Goal: Task Accomplishment & Management: Manage account settings

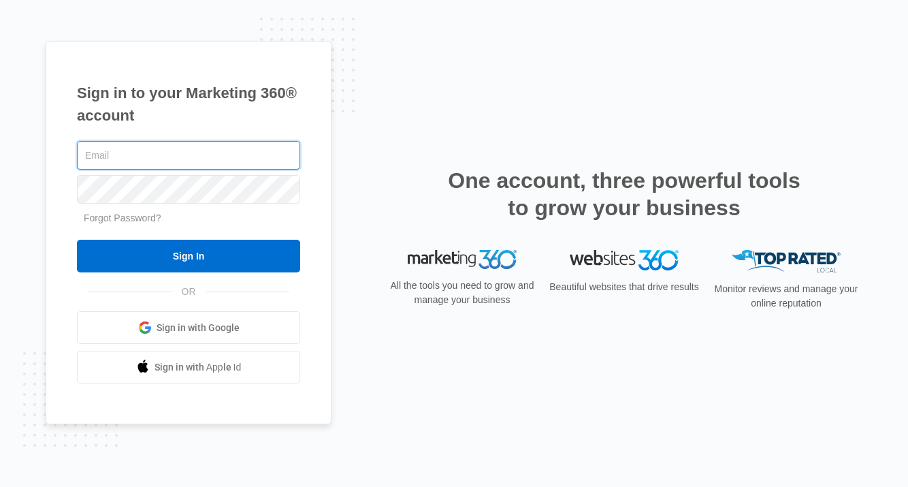
type input "[PERSON_NAME][EMAIL_ADDRESS][DOMAIN_NAME]"
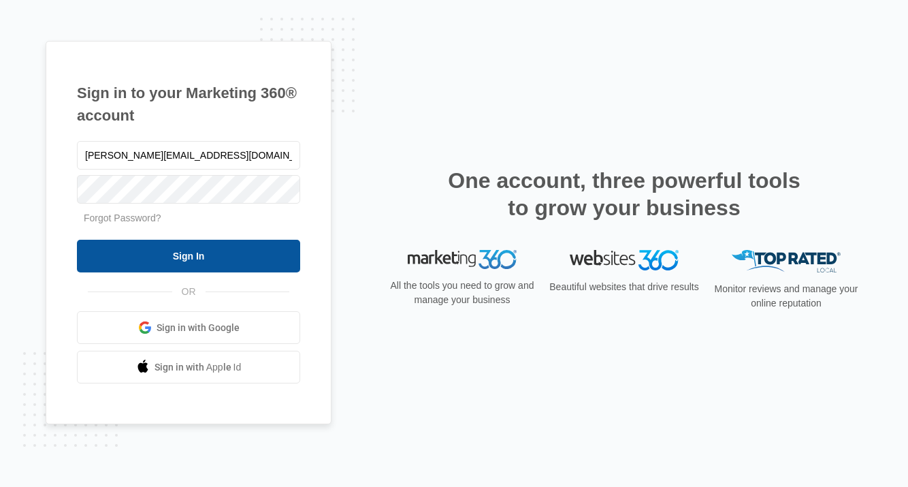
click at [212, 258] on input "Sign In" at bounding box center [188, 256] width 223 height 33
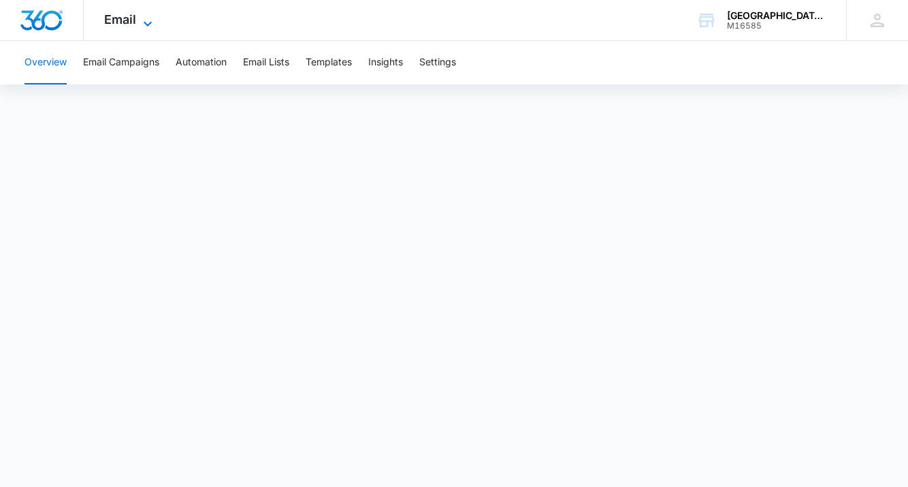
click at [140, 20] on icon at bounding box center [148, 24] width 16 height 16
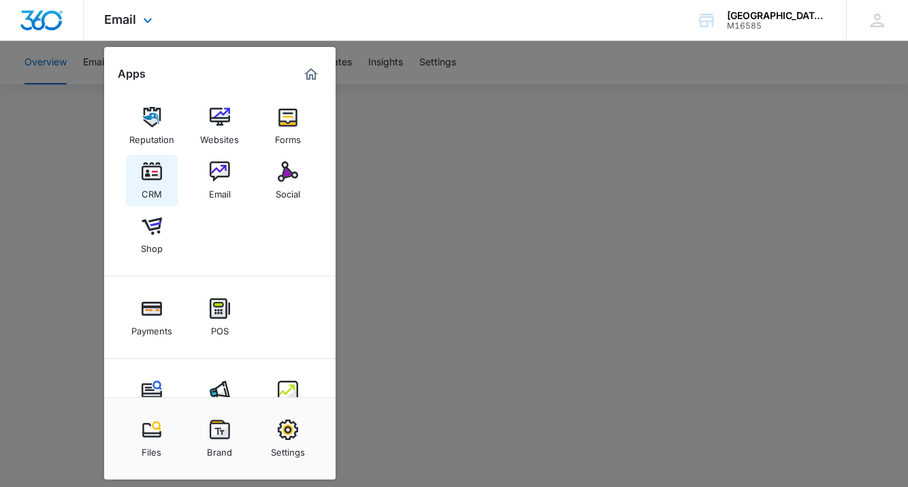
click at [155, 168] on img at bounding box center [152, 171] width 20 height 20
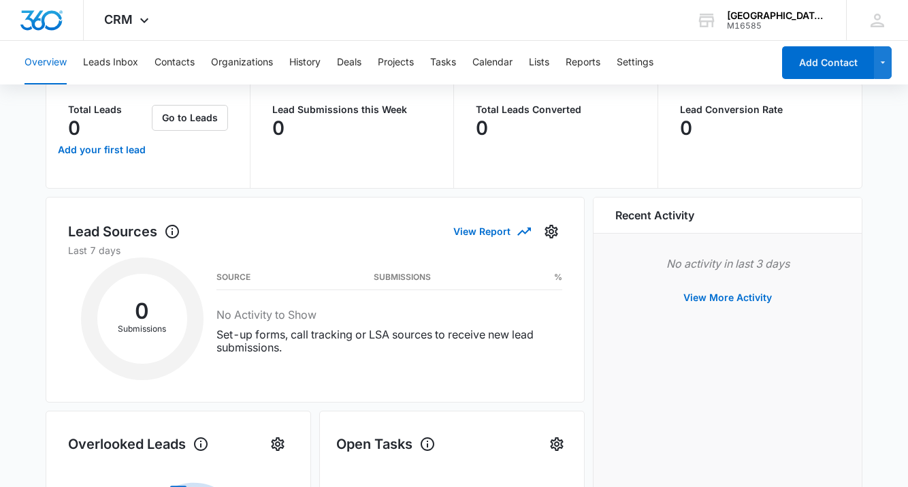
scroll to position [86, 0]
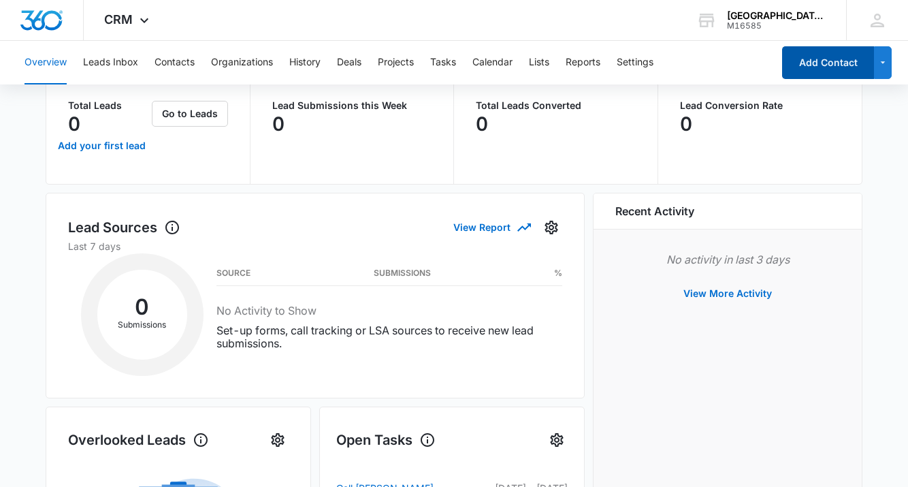
click at [812, 56] on button "Add Contact" at bounding box center [828, 62] width 92 height 33
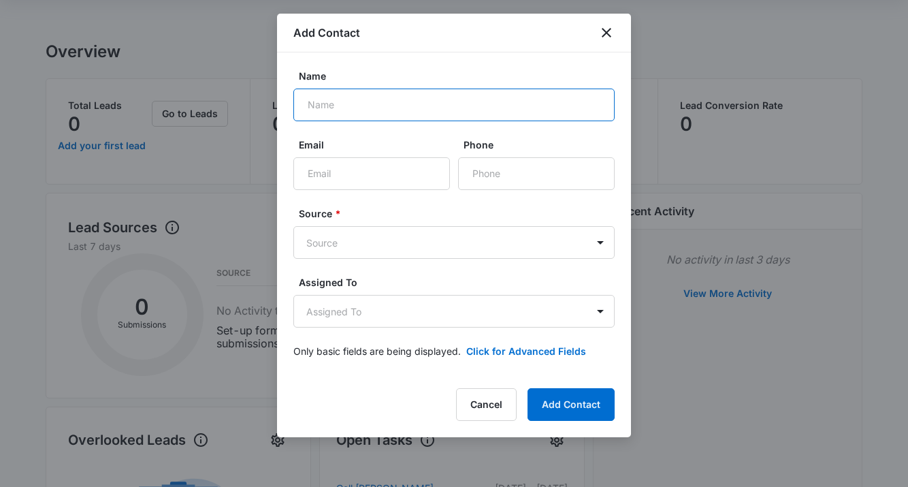
click at [542, 108] on input "Name" at bounding box center [453, 104] width 321 height 33
type input "[PERSON_NAME]"
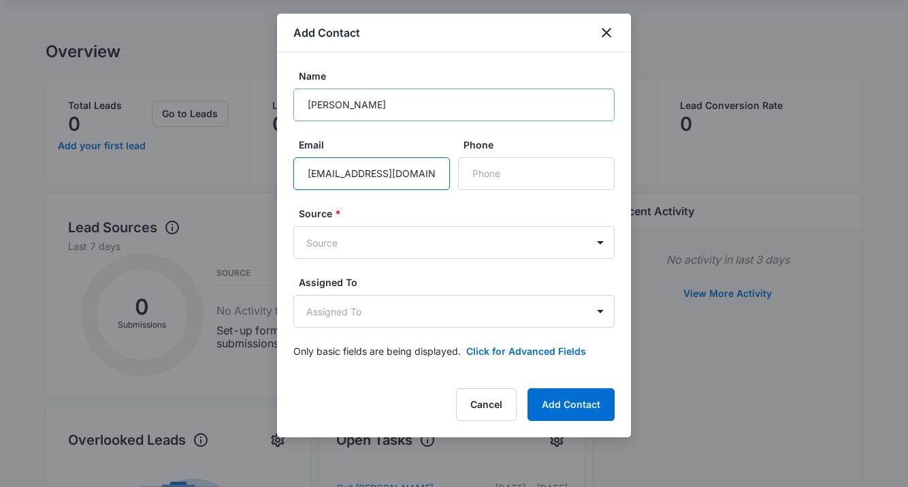
type input "[EMAIL_ADDRESS][DOMAIN_NAME]"
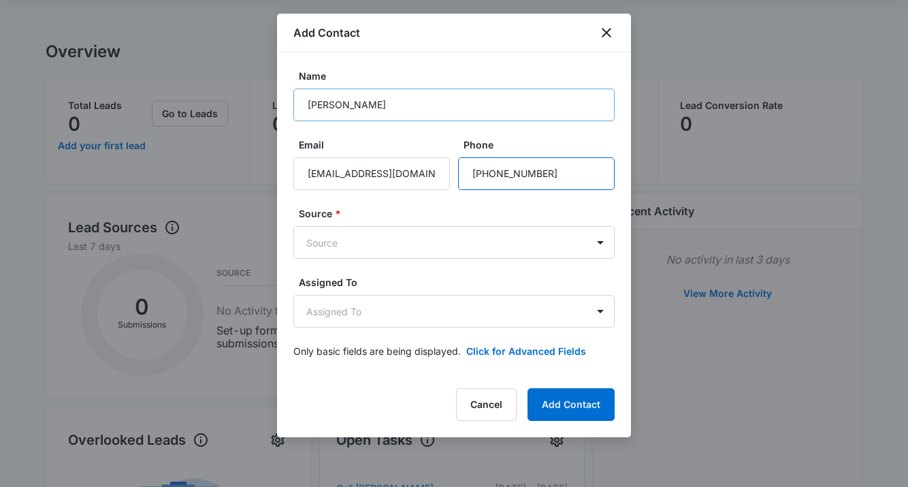
type input "[PHONE_NUMBER]"
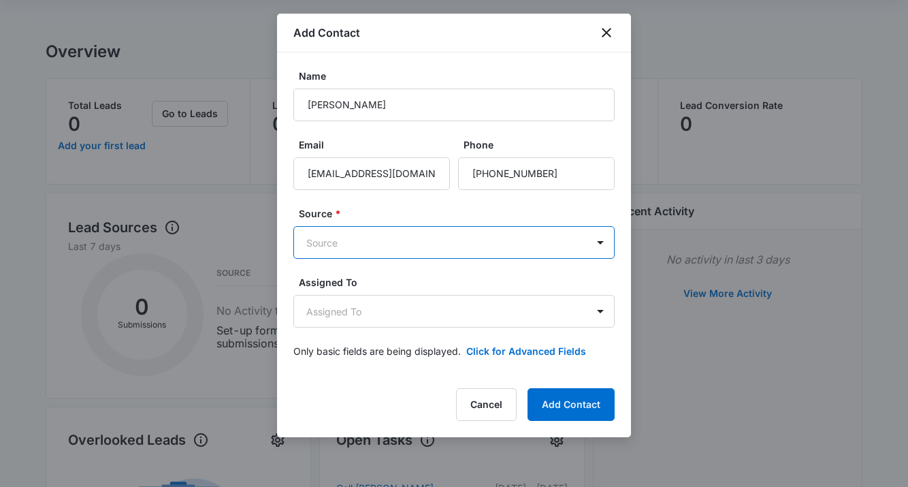
click at [531, 244] on body "CRM Apps Reputation Websites Forms CRM Email Social Shop Payments POS Content A…" at bounding box center [454, 447] width 908 height 1066
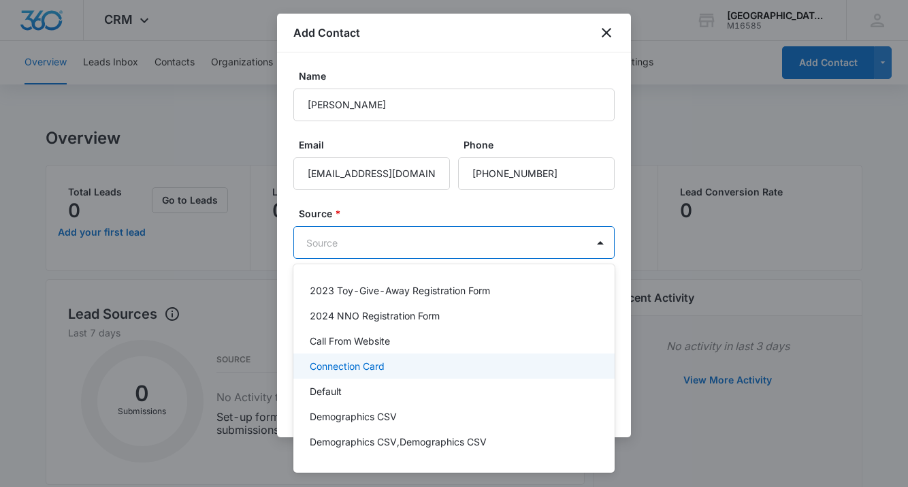
click at [476, 368] on div "Connection Card" at bounding box center [453, 366] width 286 height 14
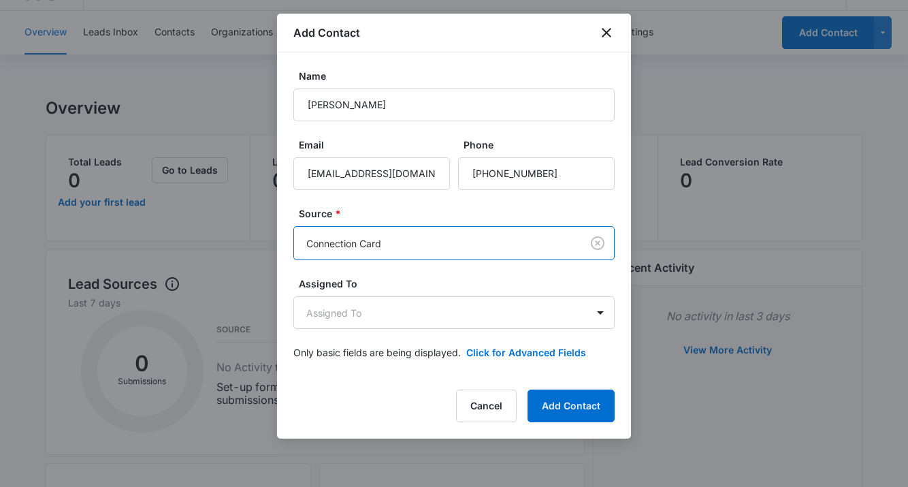
scroll to position [33, 0]
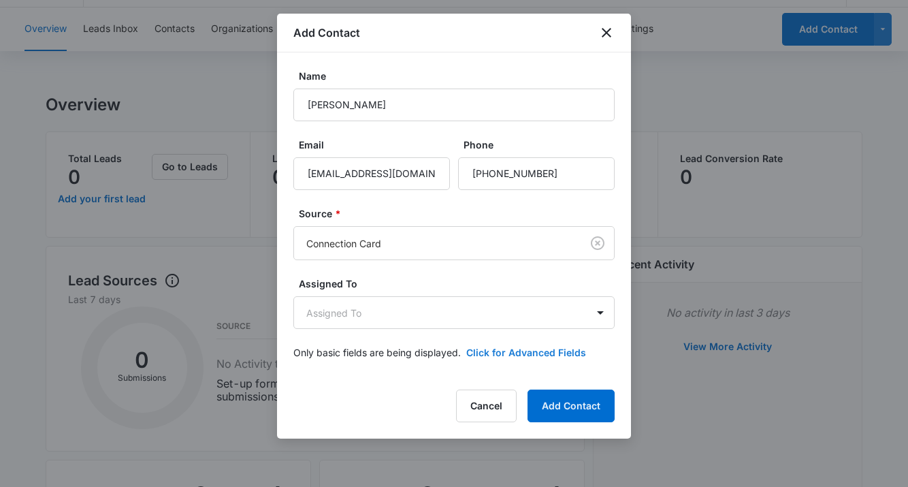
click at [521, 355] on button "Click for Advanced Fields" at bounding box center [526, 352] width 120 height 14
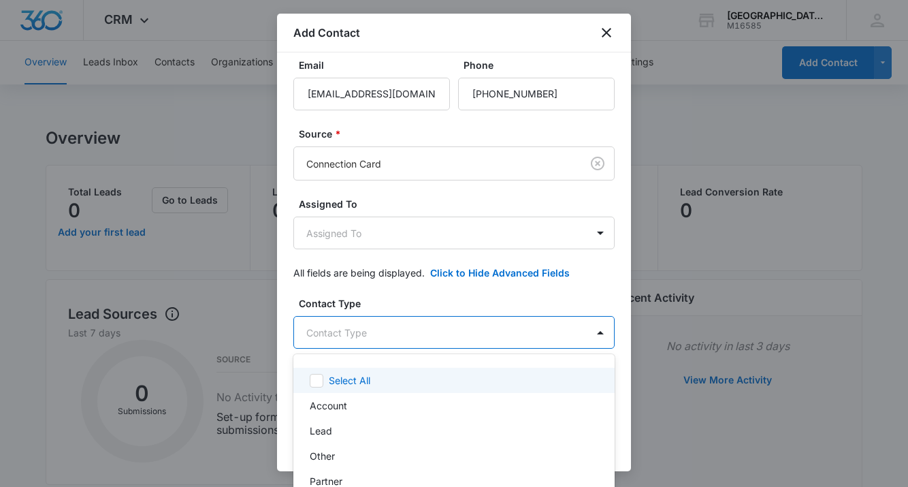
scroll to position [0, 0]
click at [483, 334] on body "CRM Apps Reputation Websites Forms CRM Email Social Shop Payments POS Content A…" at bounding box center [454, 243] width 908 height 487
click at [483, 334] on div at bounding box center [454, 243] width 908 height 487
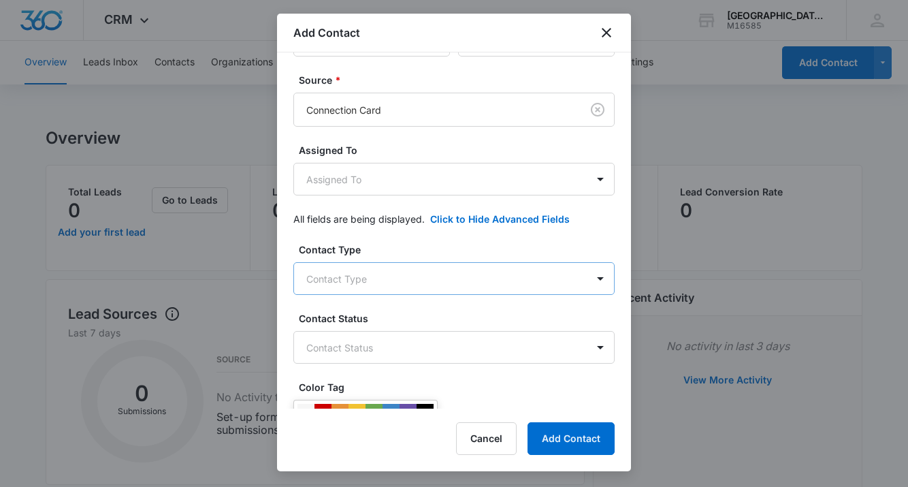
scroll to position [140, 0]
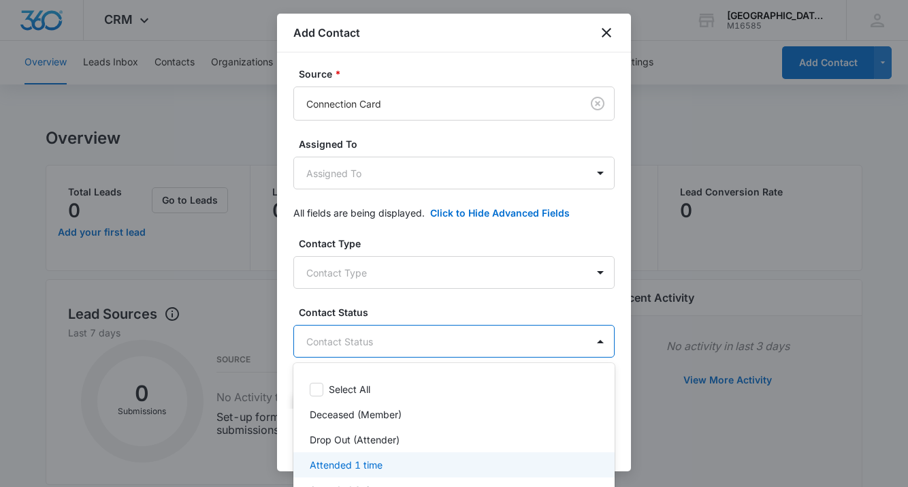
click at [387, 461] on div "Attended 1 time" at bounding box center [453, 464] width 286 height 14
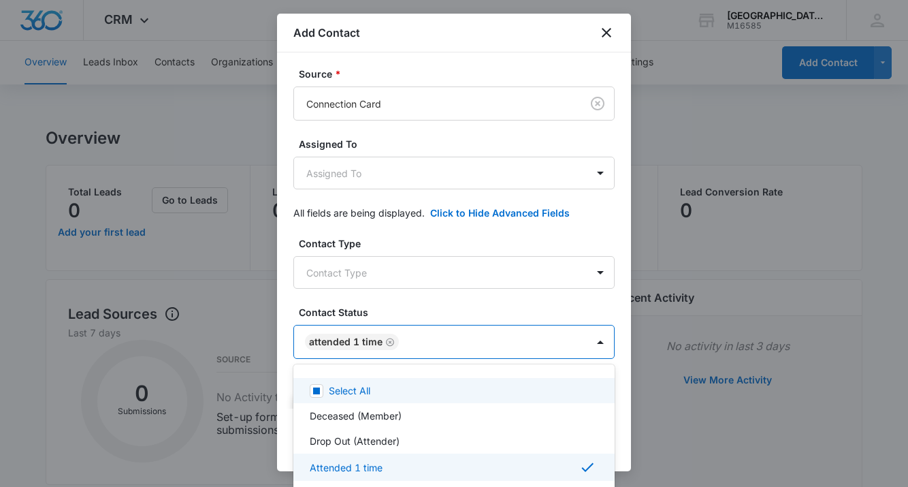
scroll to position [5, 0]
click at [485, 306] on div at bounding box center [454, 243] width 908 height 487
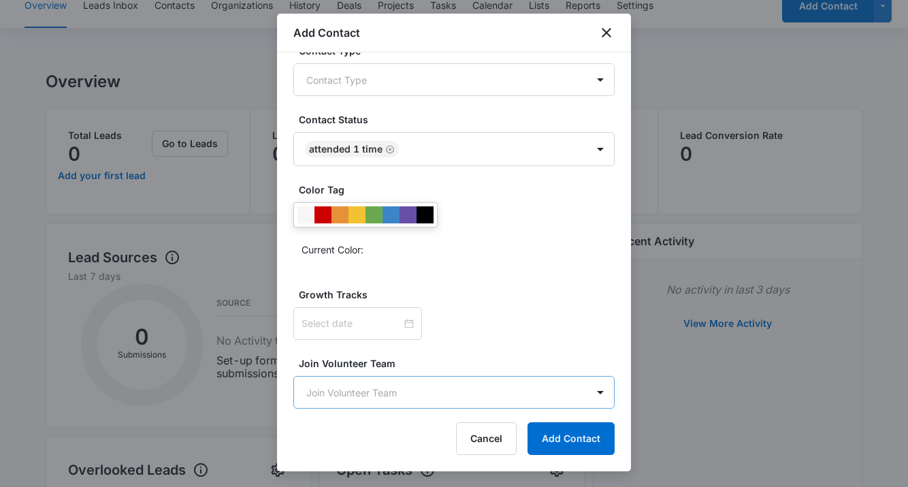
scroll to position [74, 0]
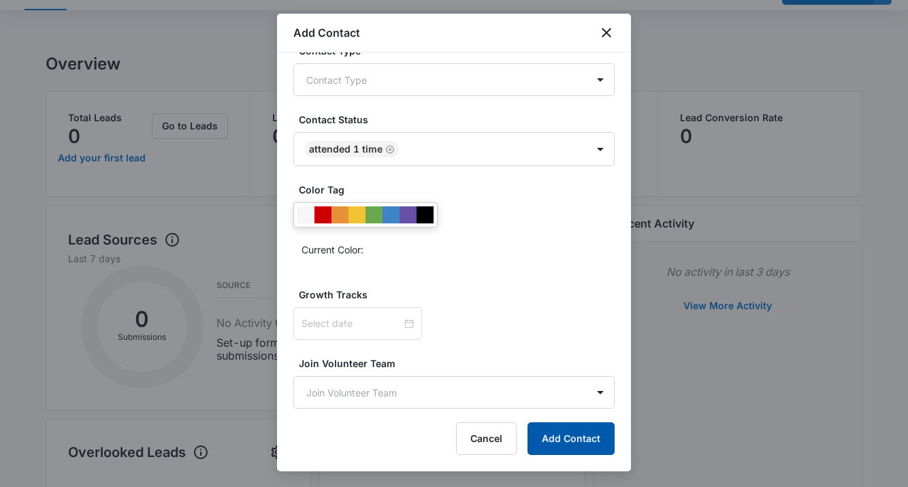
click at [560, 440] on button "Add Contact" at bounding box center [570, 438] width 87 height 33
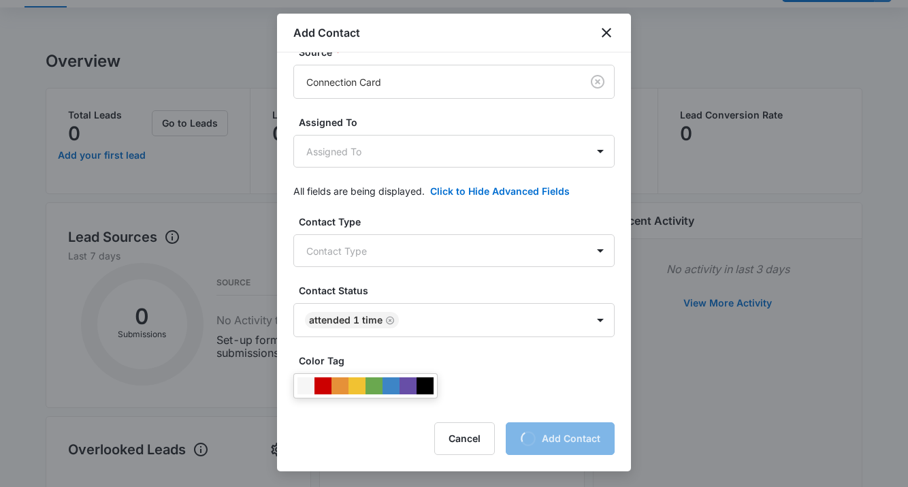
scroll to position [156, 0]
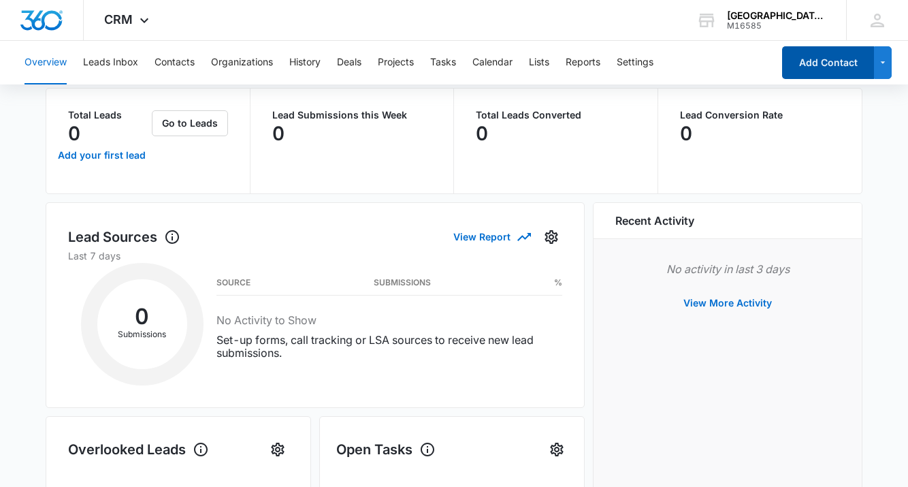
click at [841, 61] on button "Add Contact" at bounding box center [828, 62] width 92 height 33
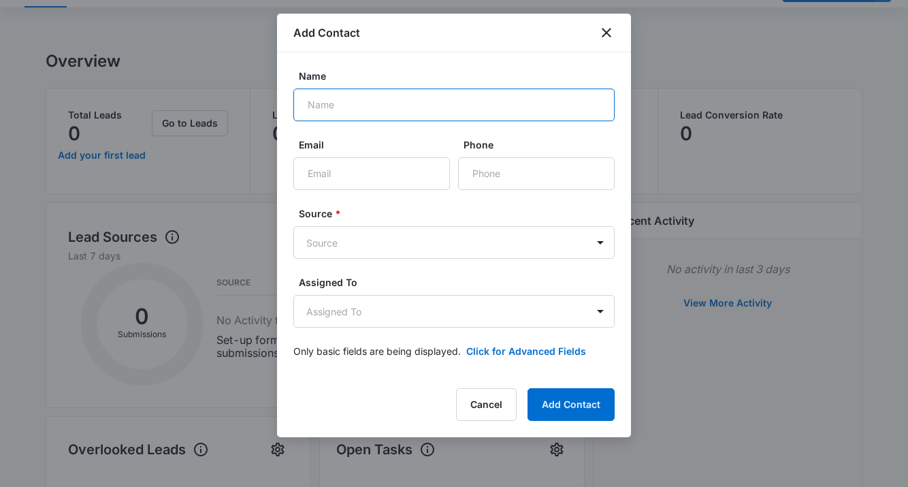
click at [514, 112] on input "Name" at bounding box center [453, 104] width 321 height 33
type input "Berenuz Diaz"
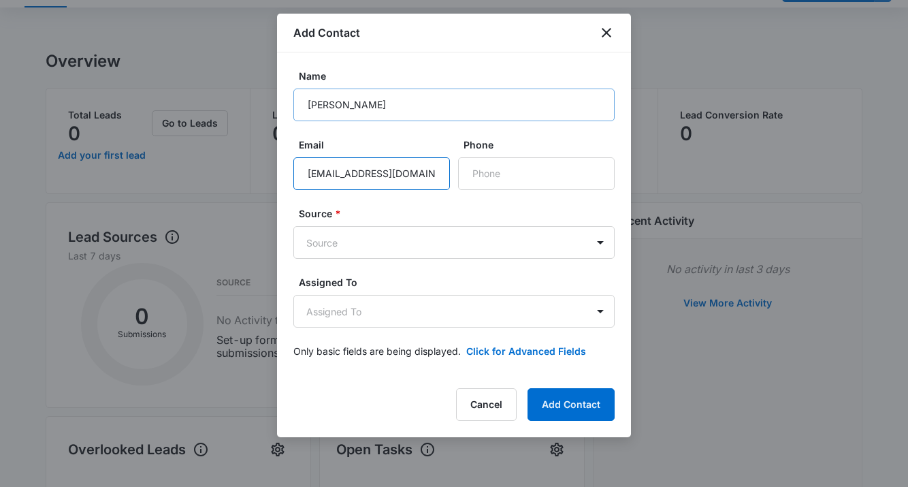
scroll to position [0, 3]
type input "[EMAIL_ADDRESS][DOMAIN_NAME]"
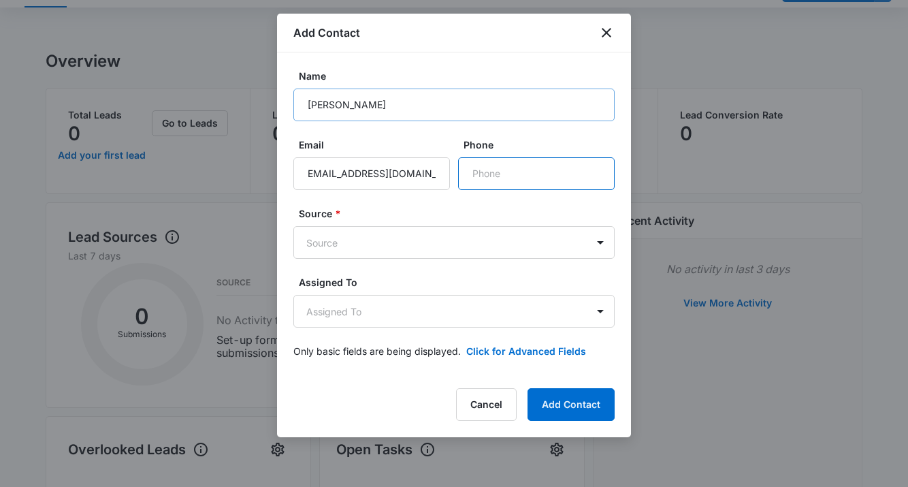
scroll to position [0, 0]
type input "[PHONE_NUMBER]"
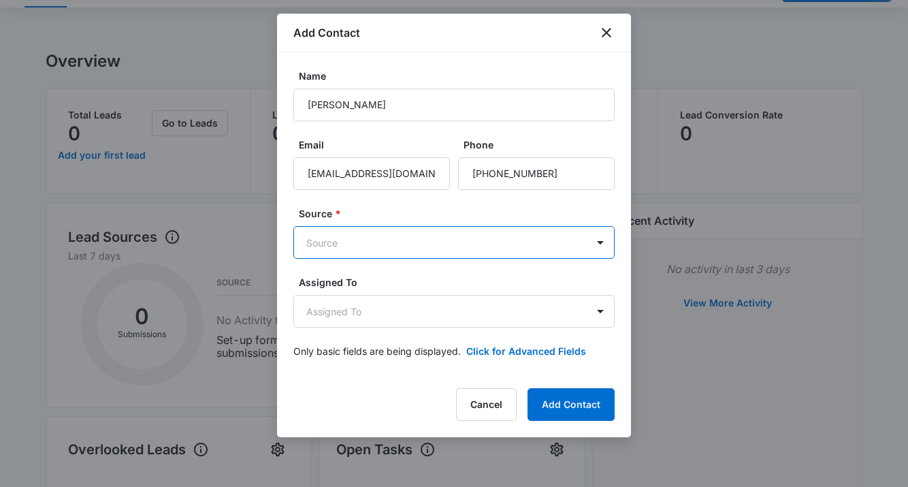
click at [474, 240] on body "CRM Apps Reputation Websites Forms CRM Email Social Shop Payments POS Content A…" at bounding box center [454, 456] width 908 height 1066
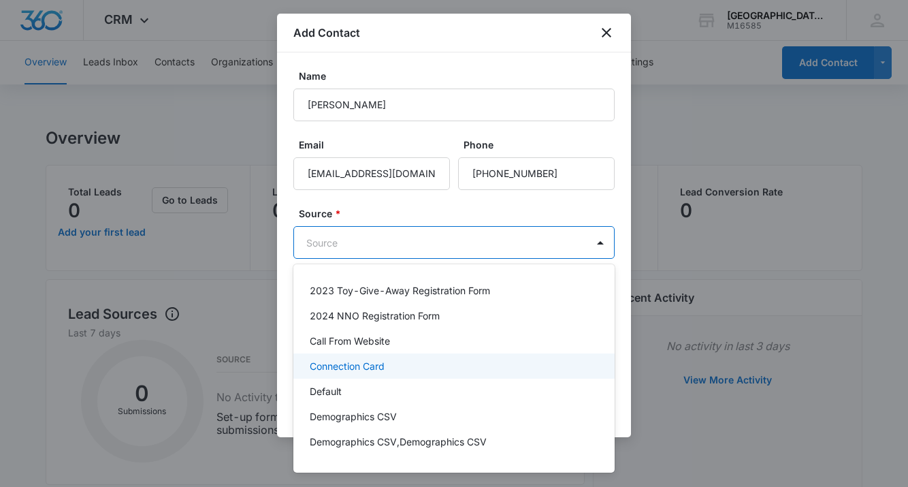
click at [452, 359] on div "Connection Card" at bounding box center [453, 366] width 286 height 14
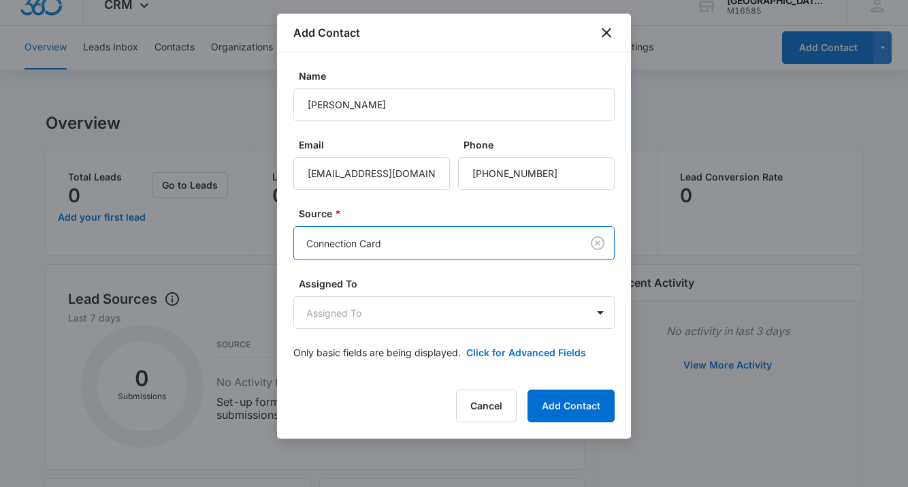
scroll to position [16, 0]
click at [530, 353] on button "Click for Advanced Fields" at bounding box center [526, 352] width 120 height 14
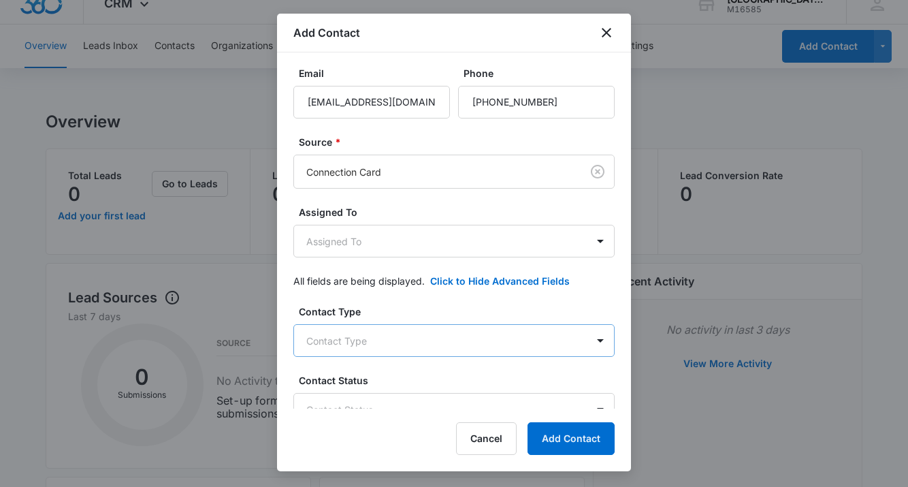
scroll to position [0, 0]
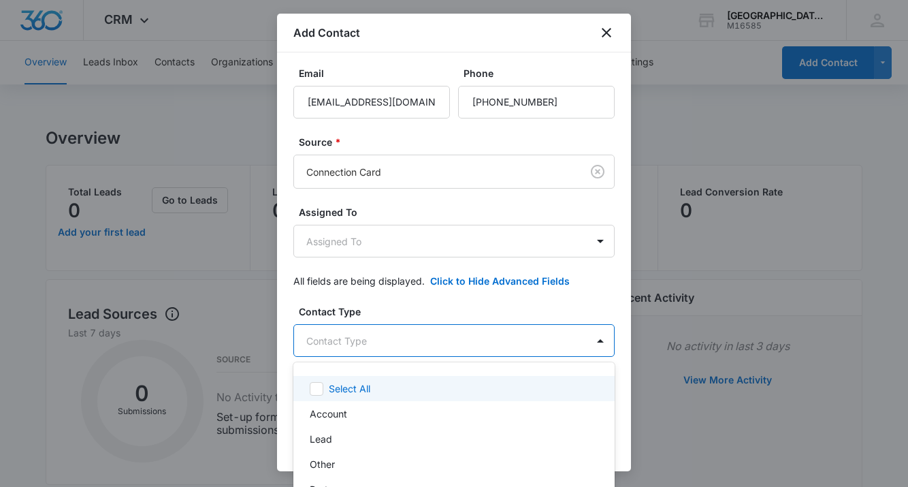
click at [453, 304] on div at bounding box center [454, 243] width 908 height 487
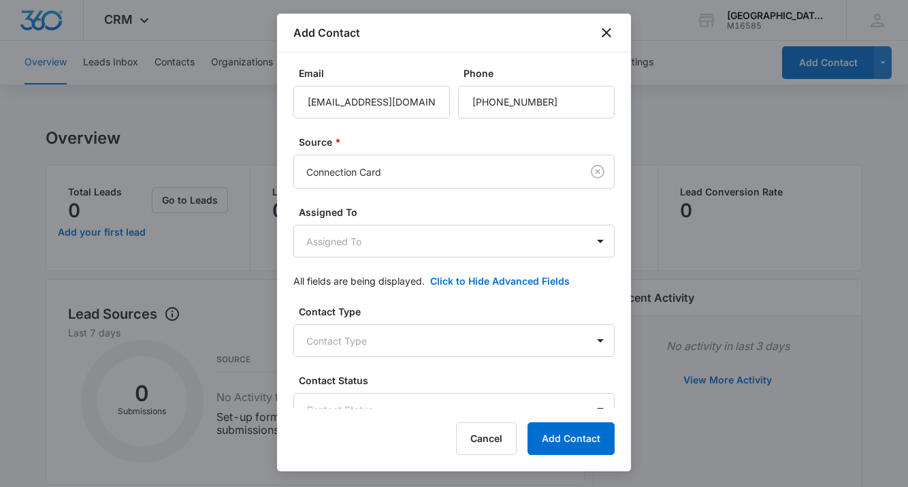
scroll to position [132, 0]
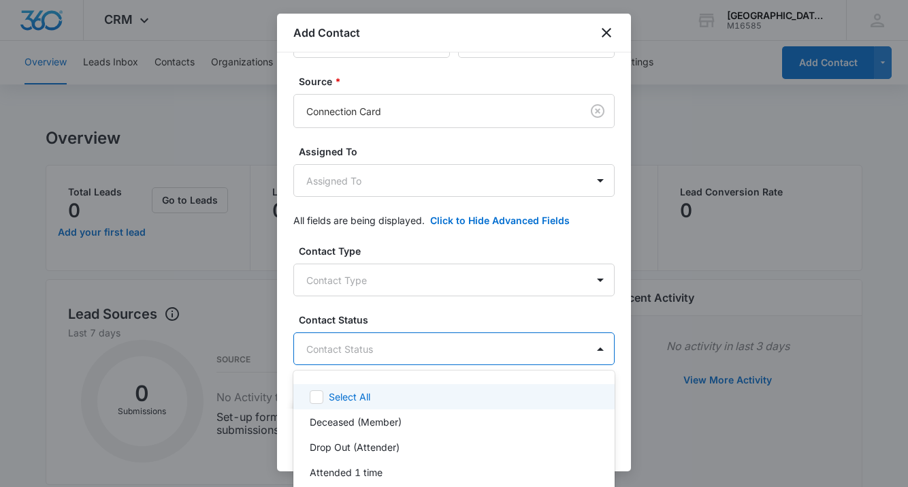
click at [419, 349] on body "CRM Apps Reputation Websites Forms CRM Email Social Shop Payments POS Content A…" at bounding box center [454, 243] width 908 height 487
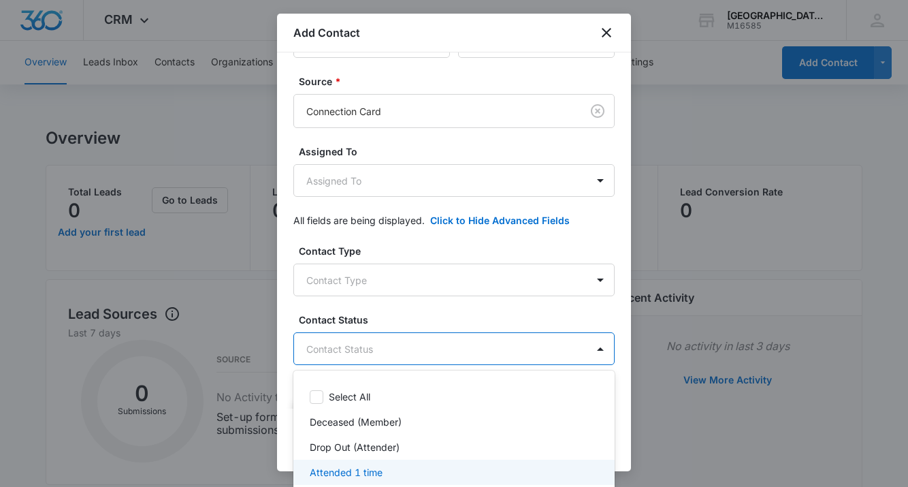
click at [359, 466] on p "Attended 1 time" at bounding box center [346, 472] width 73 height 14
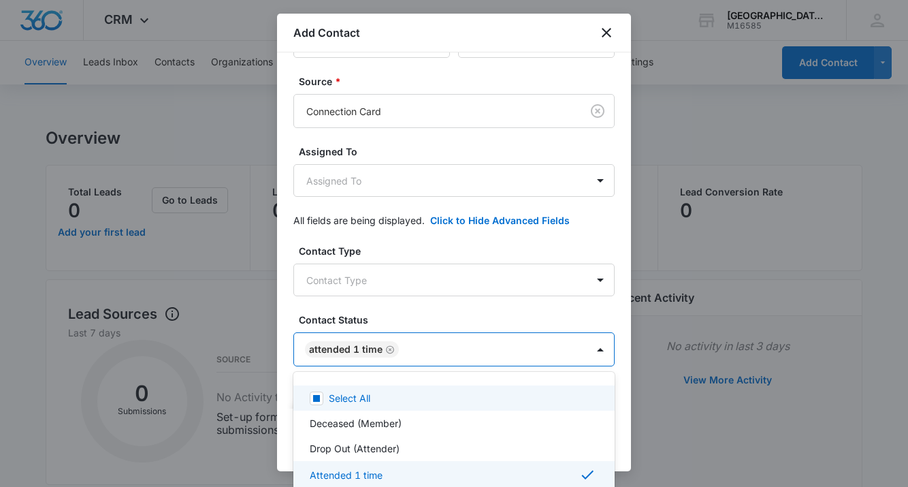
click at [485, 308] on div at bounding box center [454, 243] width 908 height 487
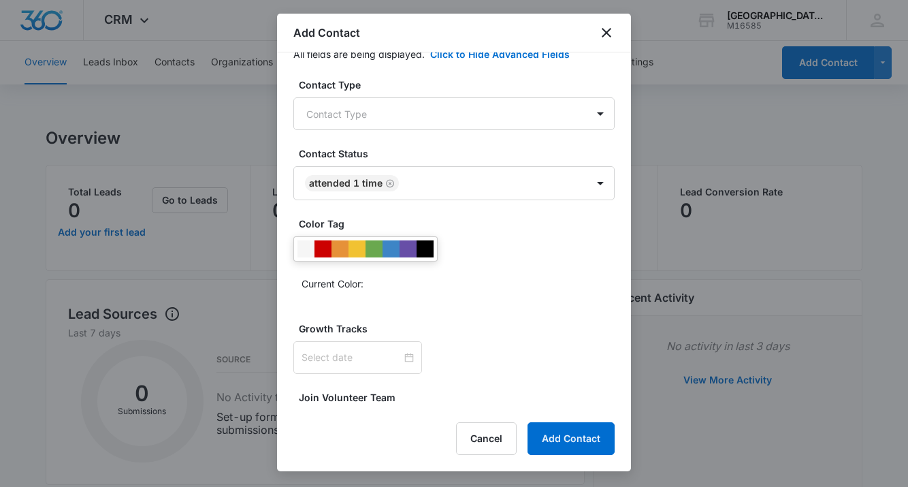
scroll to position [332, 0]
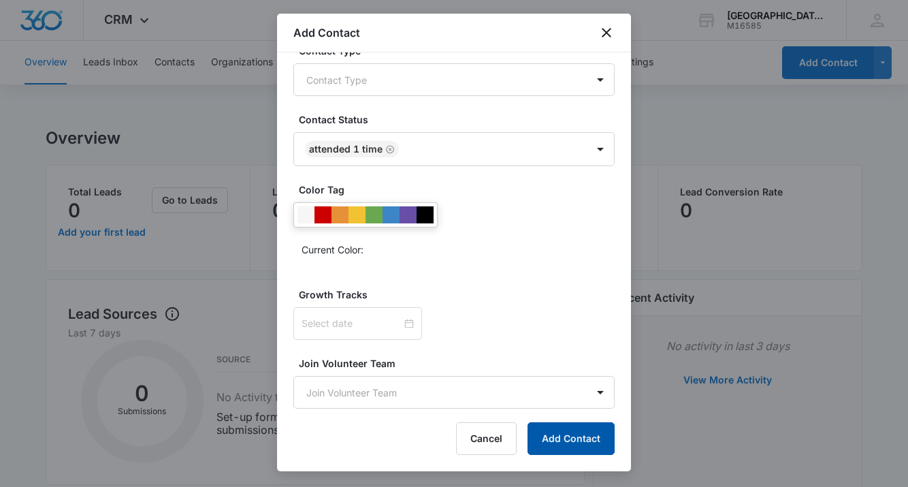
click at [568, 440] on button "Add Contact" at bounding box center [570, 438] width 87 height 33
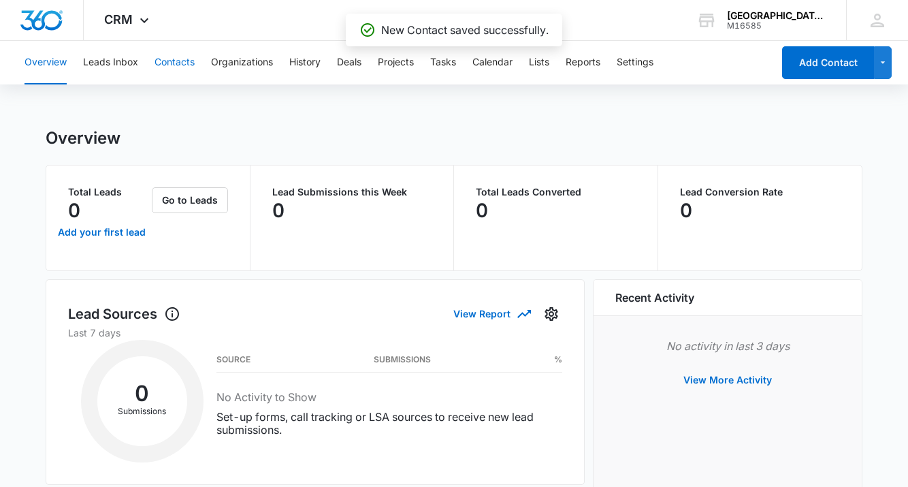
click at [187, 73] on button "Contacts" at bounding box center [174, 63] width 40 height 44
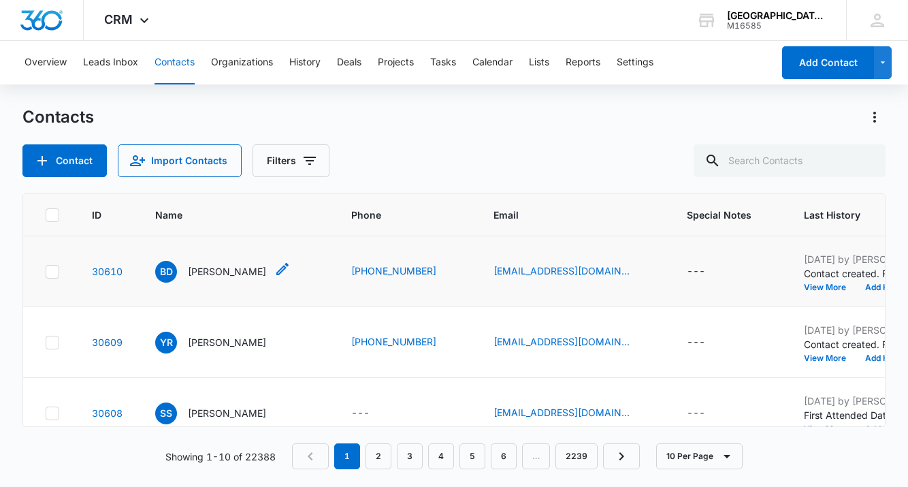
click at [213, 272] on p "Berenuz Diaz" at bounding box center [227, 271] width 78 height 14
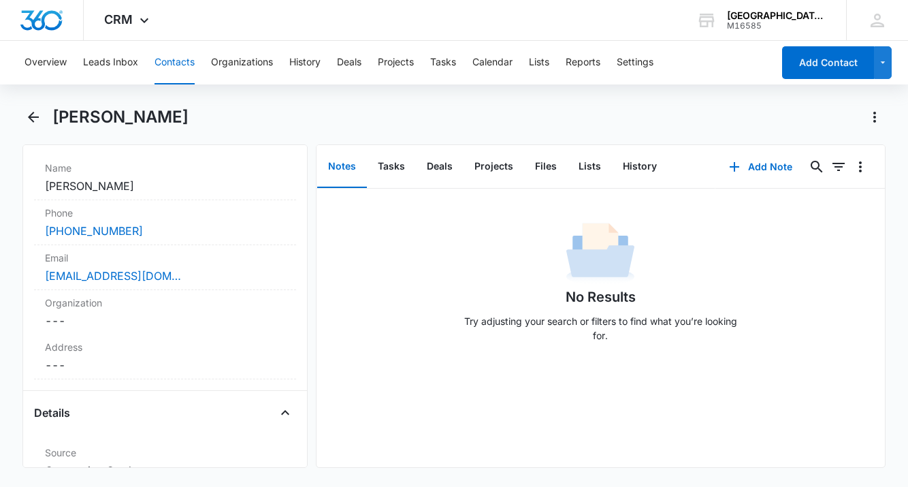
scroll to position [257, 0]
click at [86, 191] on dd "Cancel Save Changes Berenuz Diaz" at bounding box center [165, 186] width 240 height 16
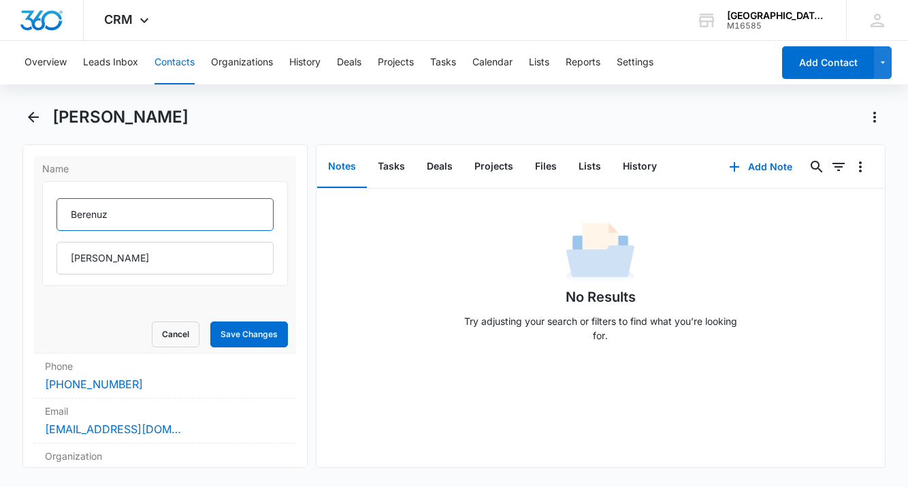
click at [102, 216] on input "Berenuz" at bounding box center [164, 214] width 216 height 33
type input "Bereniz"
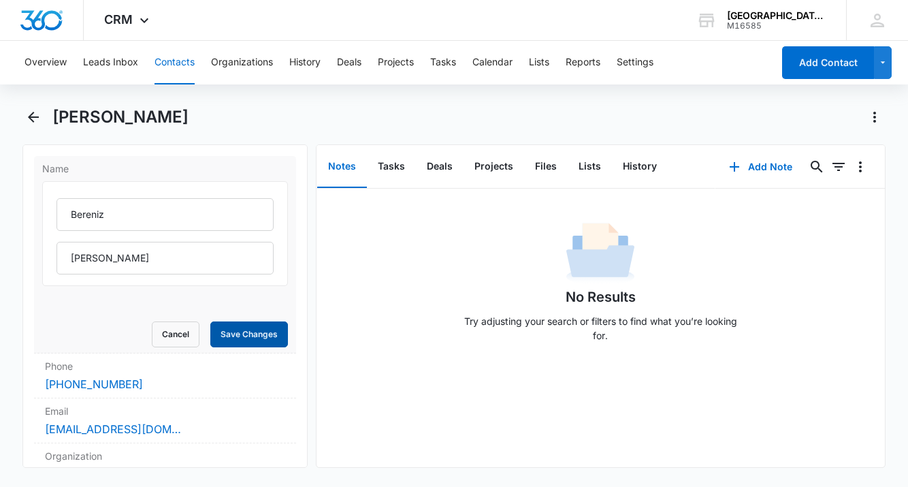
click at [247, 333] on button "Save Changes" at bounding box center [249, 334] width 78 height 26
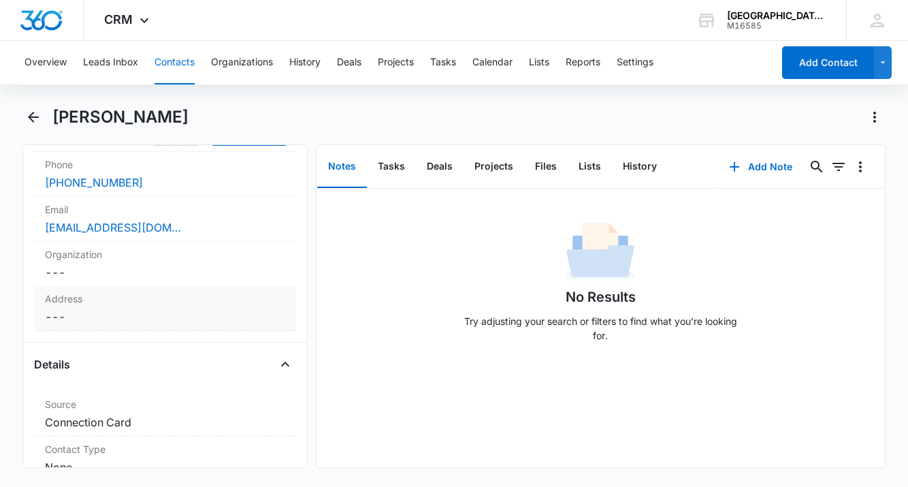
click at [142, 305] on label "Address" at bounding box center [165, 298] width 240 height 14
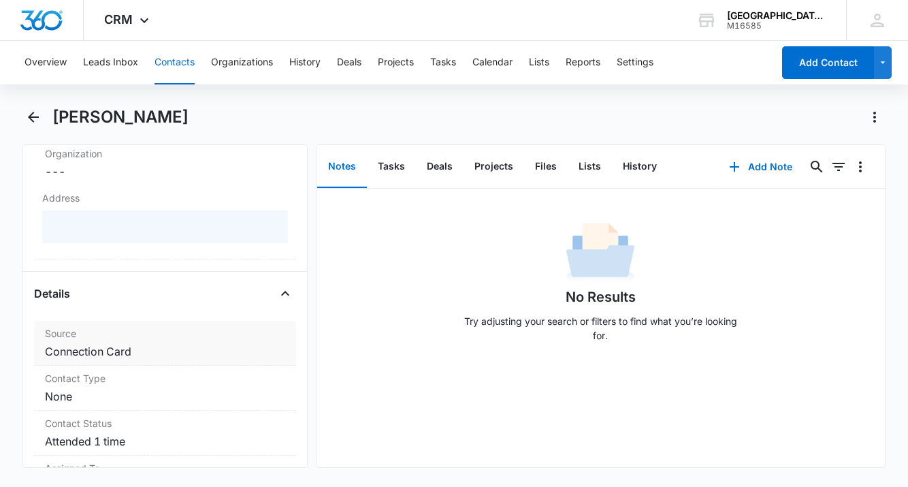
scroll to position [395, 0]
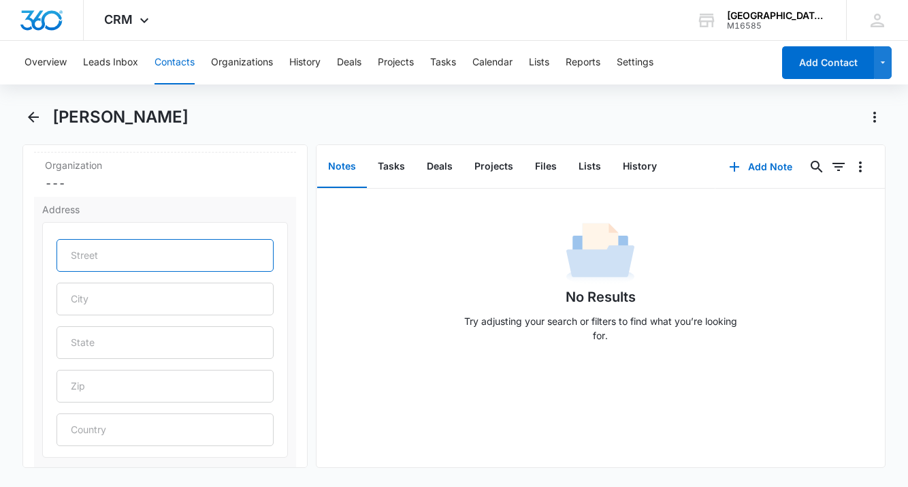
click at [149, 254] on input "text" at bounding box center [164, 255] width 216 height 33
type input "1554 [PERSON_NAME] Dr"
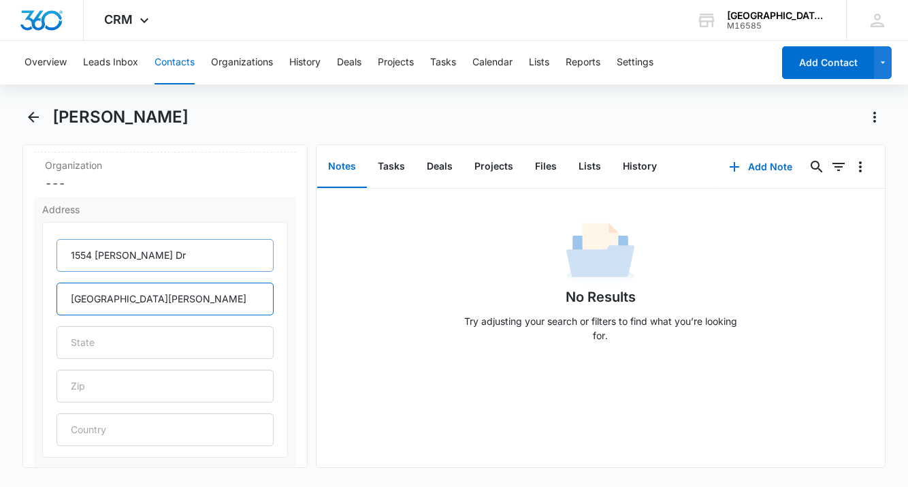
type input "[GEOGRAPHIC_DATA][PERSON_NAME]"
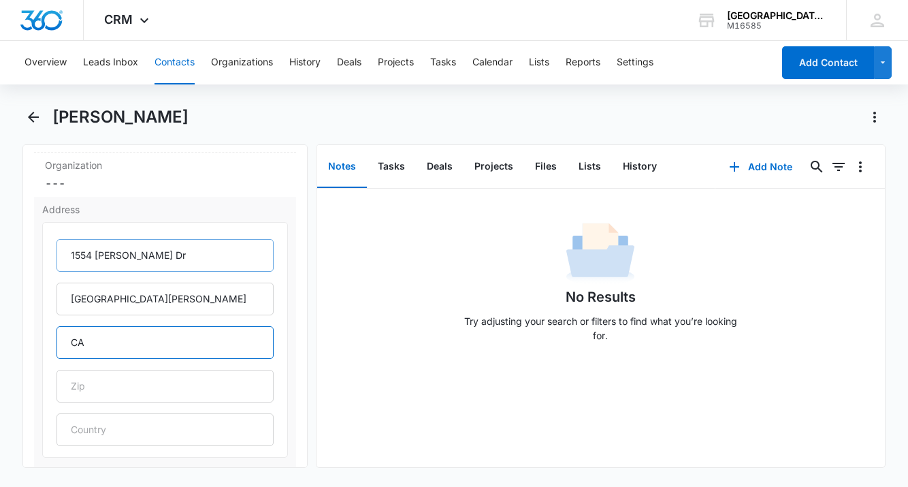
type input "CA"
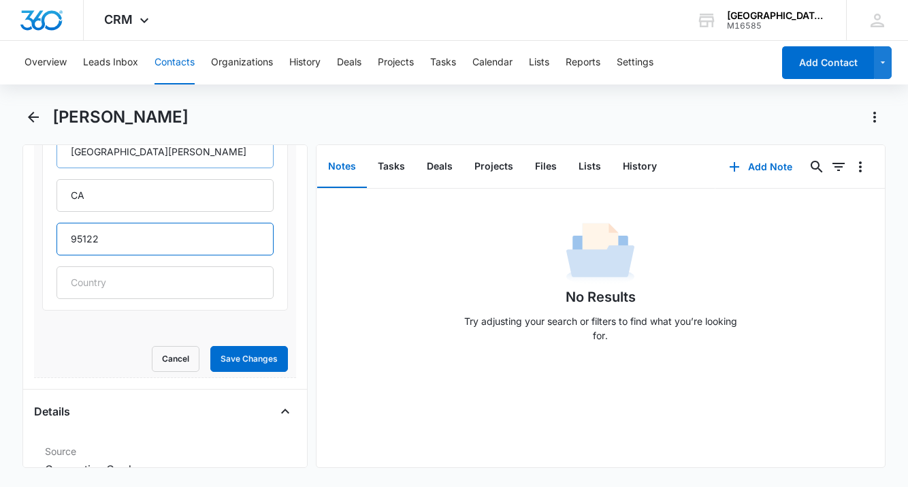
scroll to position [547, 0]
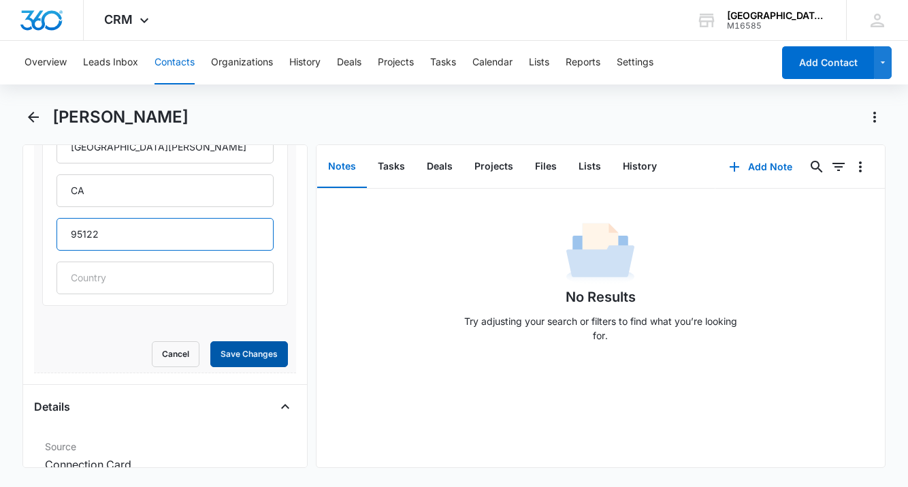
type input "95122"
click at [257, 351] on button "Save Changes" at bounding box center [249, 354] width 78 height 26
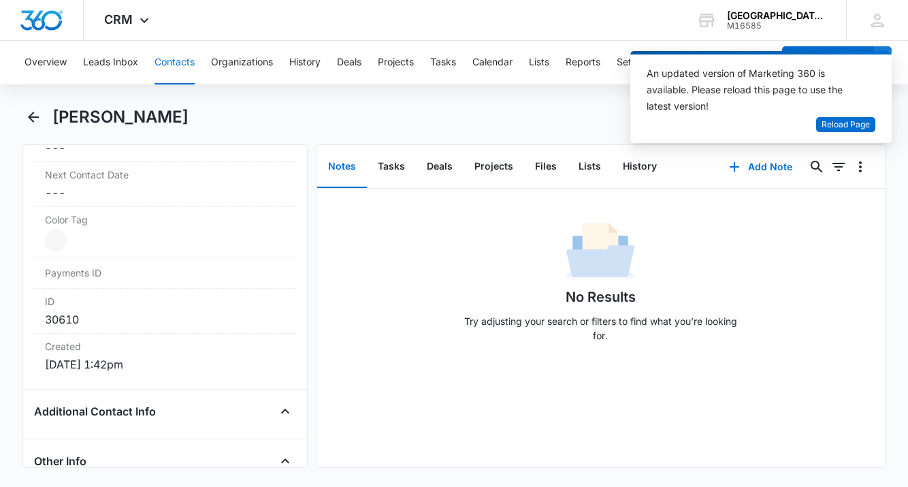
scroll to position [604, 0]
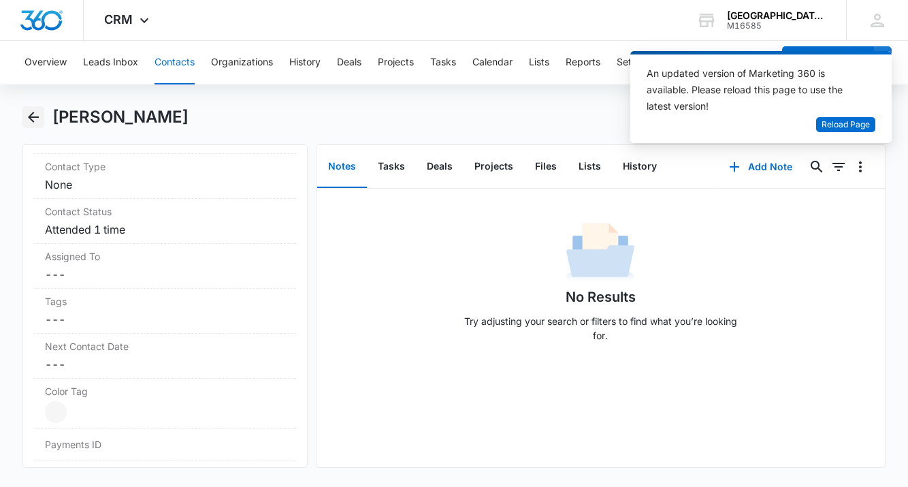
click at [33, 115] on icon "Back" at bounding box center [33, 117] width 16 height 16
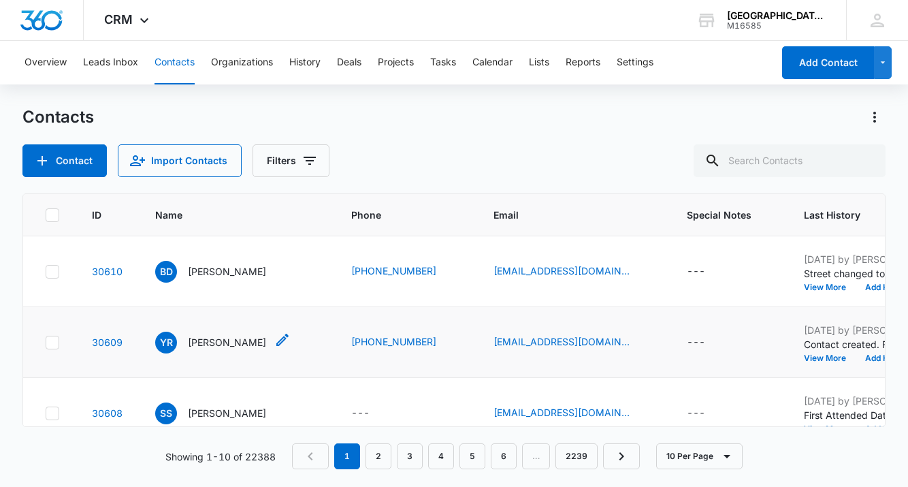
click at [220, 338] on p "[PERSON_NAME]" at bounding box center [227, 342] width 78 height 14
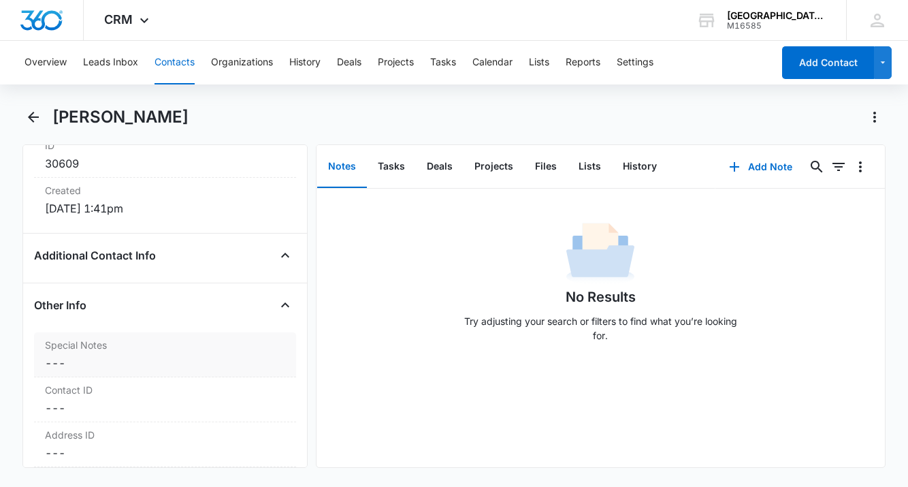
scroll to position [866, 0]
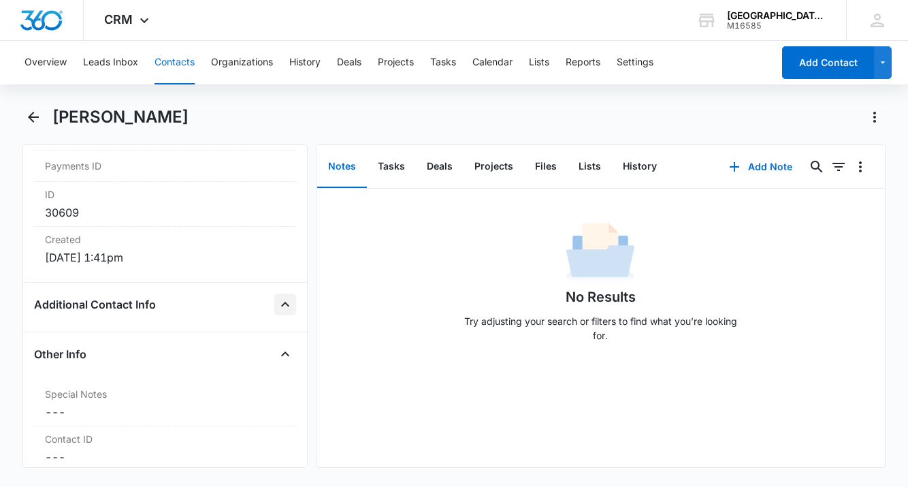
click at [287, 306] on icon "Close" at bounding box center [285, 304] width 16 height 16
click at [287, 304] on icon "Open" at bounding box center [285, 304] width 8 height 5
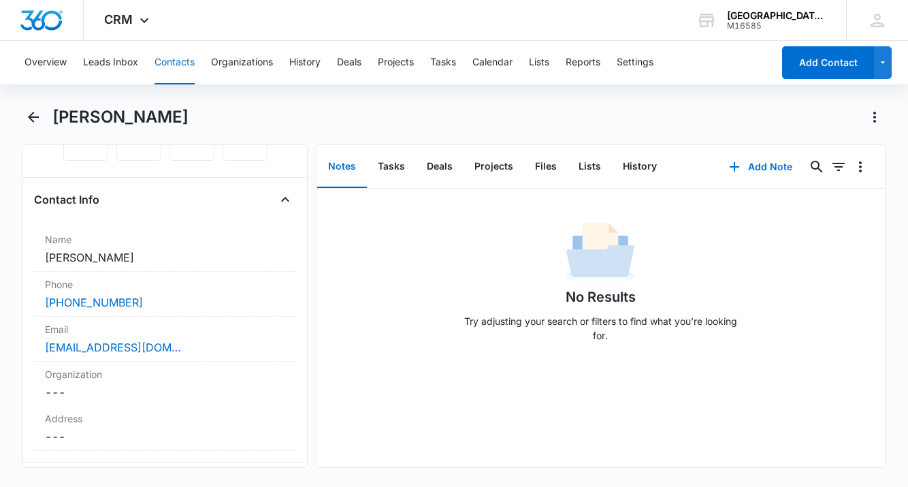
scroll to position [284, 0]
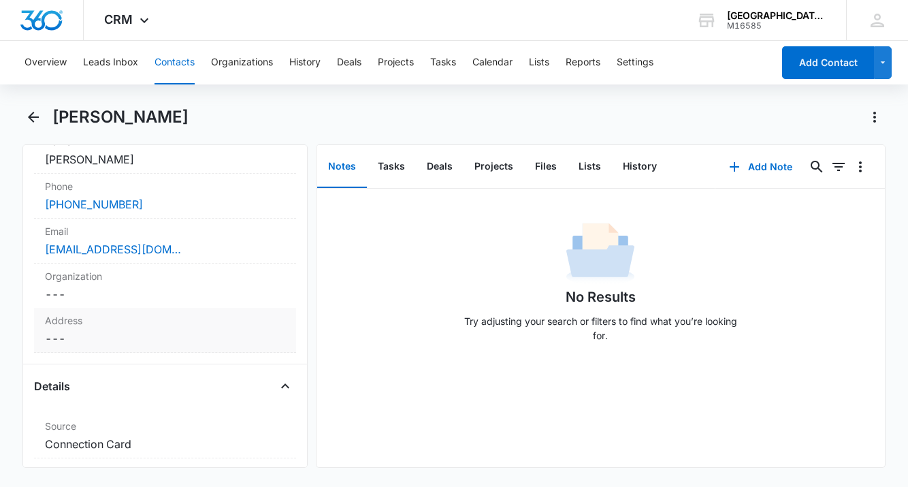
click at [105, 334] on dd "Cancel Save Changes ---" at bounding box center [165, 338] width 240 height 16
click at [116, 375] on input "text" at bounding box center [164, 366] width 216 height 33
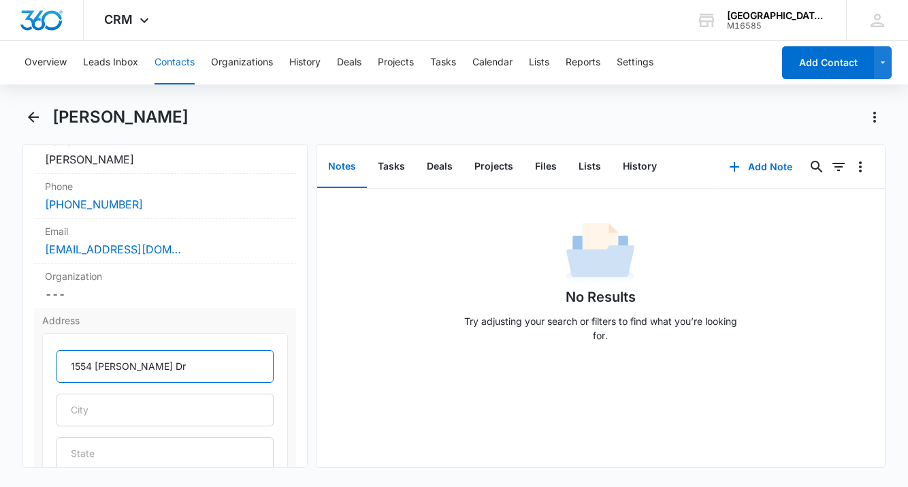
type input "1554 [PERSON_NAME] Dr"
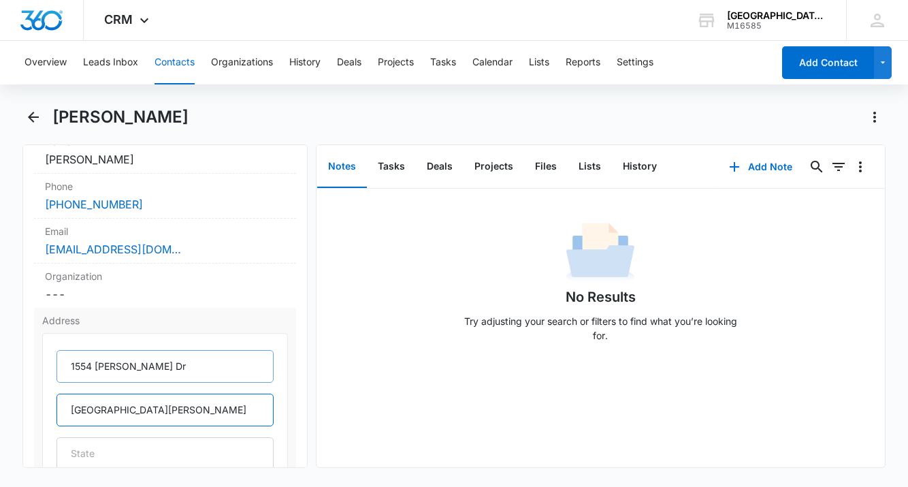
type input "[GEOGRAPHIC_DATA][PERSON_NAME]"
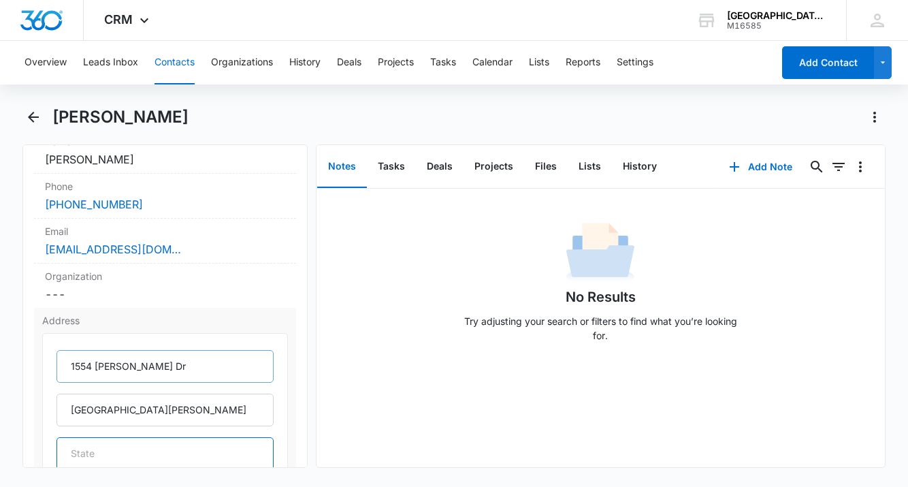
scroll to position [287, 0]
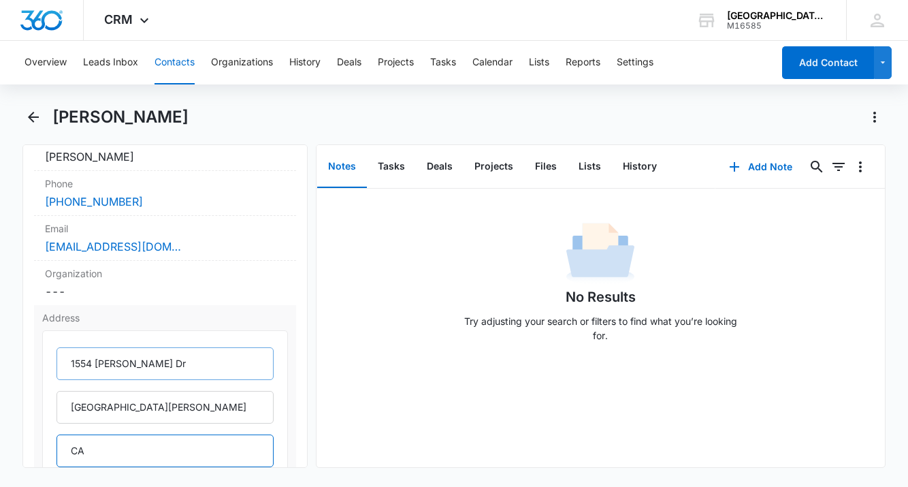
type input "CA"
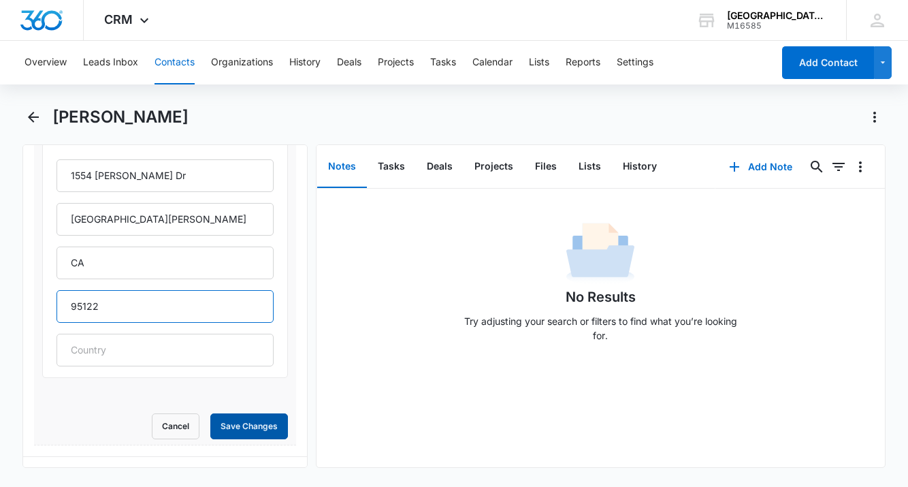
type input "95122"
click at [274, 434] on button "Save Changes" at bounding box center [249, 426] width 78 height 26
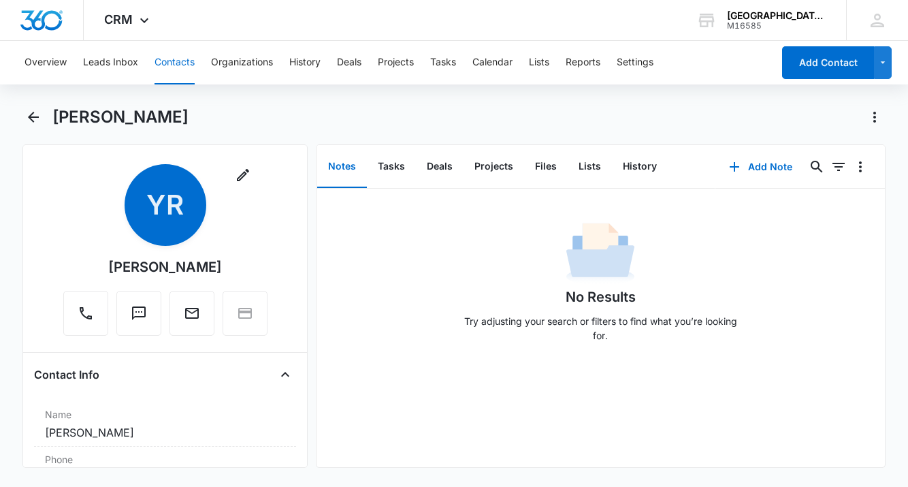
scroll to position [0, 0]
